Goal: Information Seeking & Learning: Find specific fact

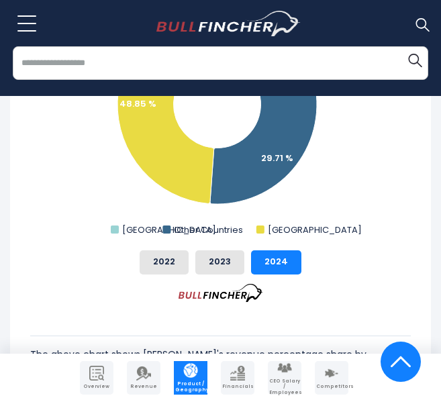
scroll to position [830, 0]
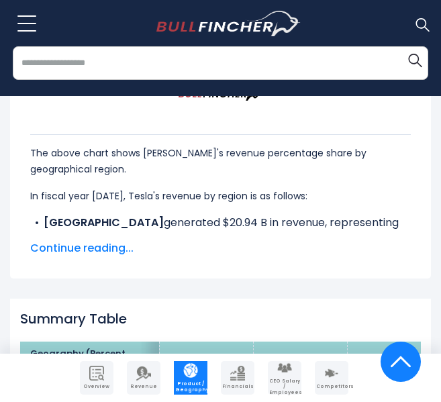
click at [114, 246] on span "Continue reading..." at bounding box center [220, 248] width 381 height 16
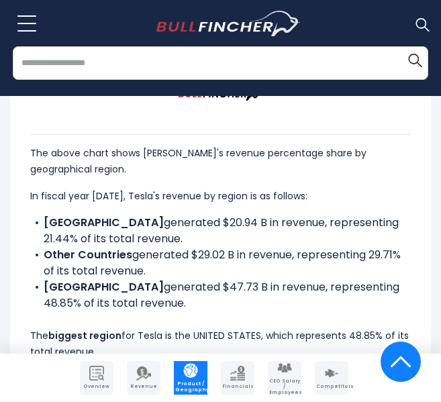
drag, startPoint x: 91, startPoint y: 236, endPoint x: 42, endPoint y: 228, distance: 50.3
click at [42, 228] on li "CHINA generated $20.94 B in revenue, representing 21.44% of its total revenue." at bounding box center [220, 231] width 381 height 32
copy li "CHINA generated $20.94 B in revenue, representing 21.44% of its total revenue."
click at [127, 231] on li "CHINA generated $20.94 B in revenue, representing 21.44% of its total revenue." at bounding box center [220, 231] width 381 height 32
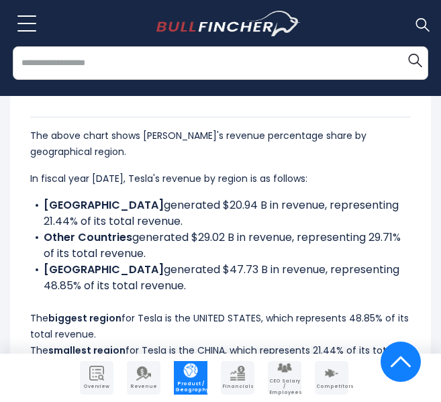
scroll to position [897, 0]
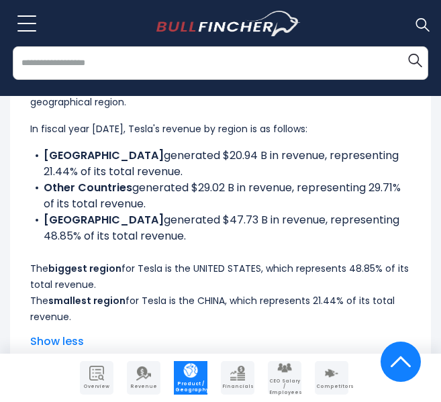
drag, startPoint x: 177, startPoint y: 235, endPoint x: 43, endPoint y: 216, distance: 135.8
click at [43, 216] on li "UNITED STATES generated $47.73 B in revenue, representing 48.85% of its total r…" at bounding box center [220, 228] width 381 height 32
copy li "UNITED STATES generated $47.73 B in revenue, representing 48.85% of its total r…"
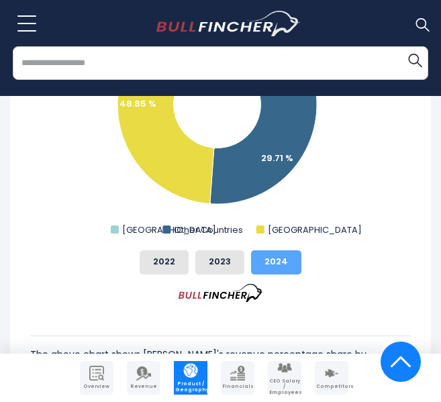
scroll to position [562, 0]
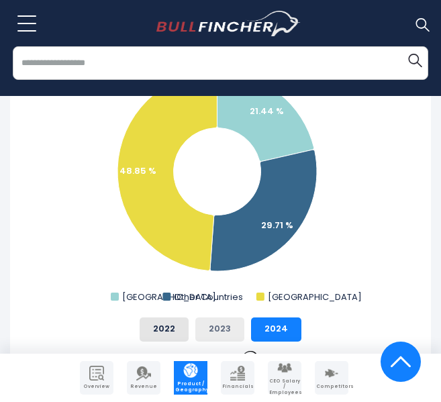
click at [229, 330] on button "2023" at bounding box center [219, 330] width 49 height 24
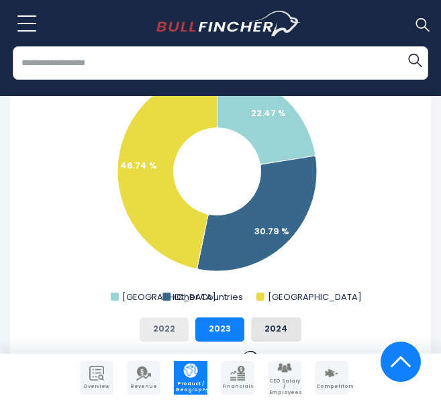
click at [175, 328] on button "2022" at bounding box center [164, 330] width 49 height 24
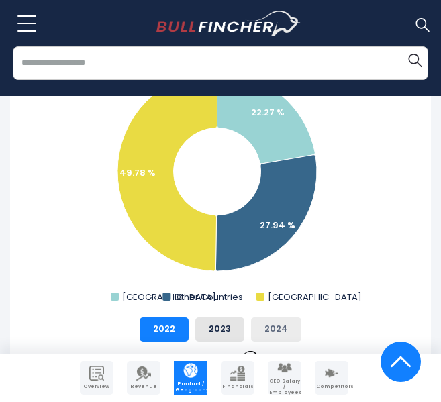
click at [275, 330] on button "2024" at bounding box center [276, 330] width 50 height 24
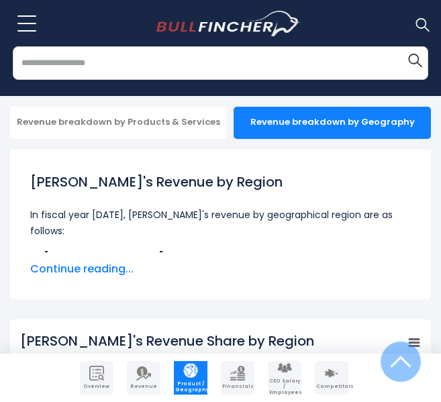
scroll to position [269, 0]
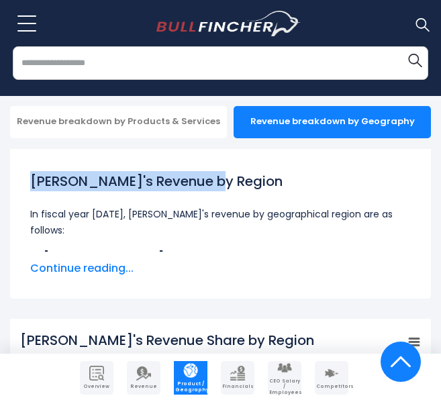
drag, startPoint x: 228, startPoint y: 183, endPoint x: 13, endPoint y: 184, distance: 215.0
click at [13, 184] on div "[PERSON_NAME]'s Revenue by Region In fiscal year [DATE], Tesla's revenue by geo…" at bounding box center [220, 224] width 421 height 150
copy h1 "[PERSON_NAME]'s Revenue by Region"
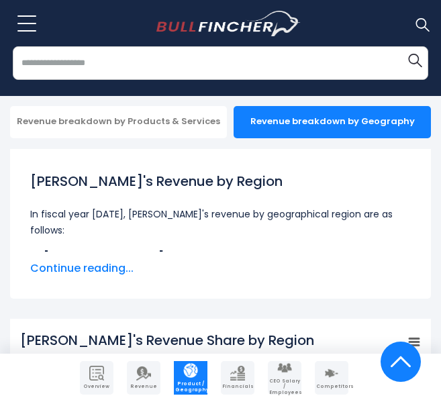
click at [85, 263] on span "Continue reading..." at bounding box center [220, 269] width 381 height 16
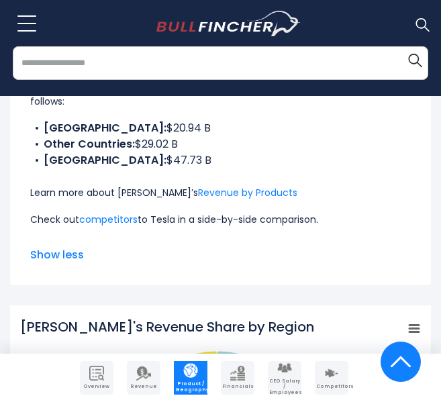
scroll to position [403, 0]
